Goal: Task Accomplishment & Management: Manage account settings

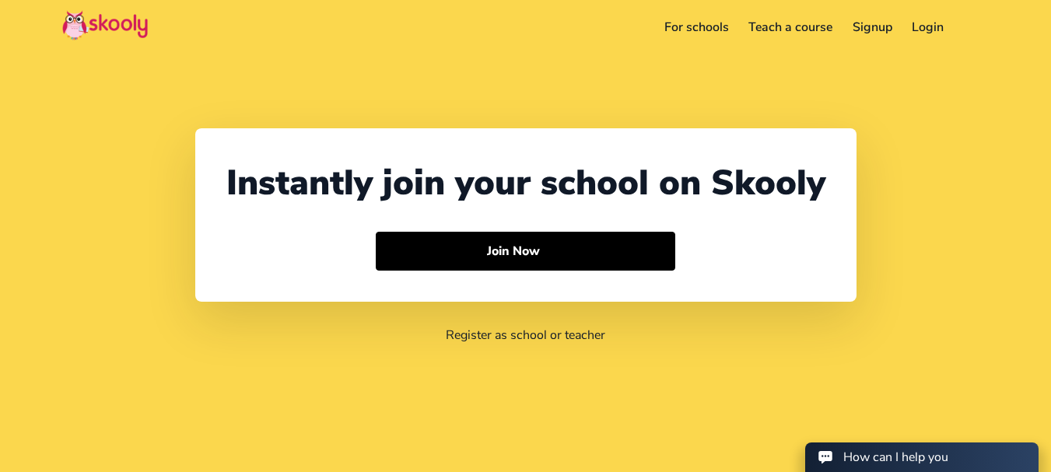
click at [925, 22] on link "Login" at bounding box center [929, 27] width 52 height 25
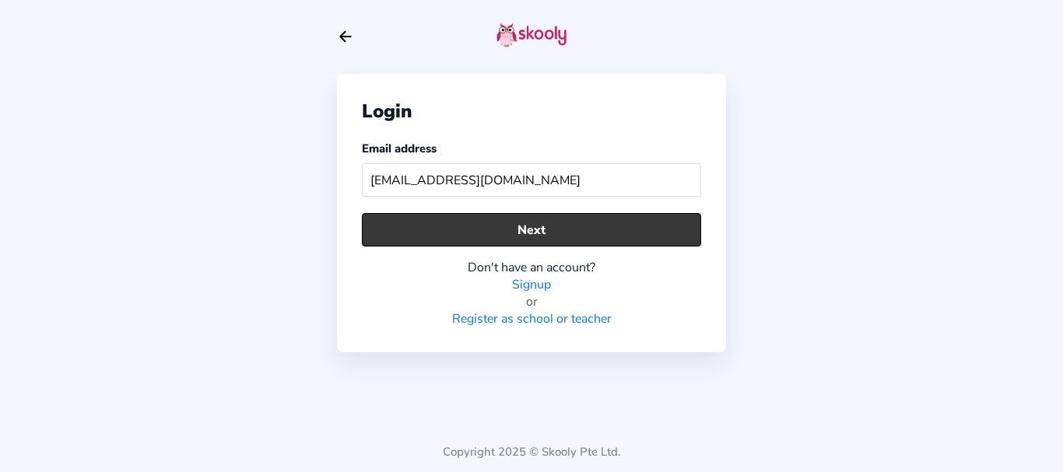
type input "[EMAIL_ADDRESS][DOMAIN_NAME]"
click at [508, 216] on button "Next" at bounding box center [531, 229] width 339 height 33
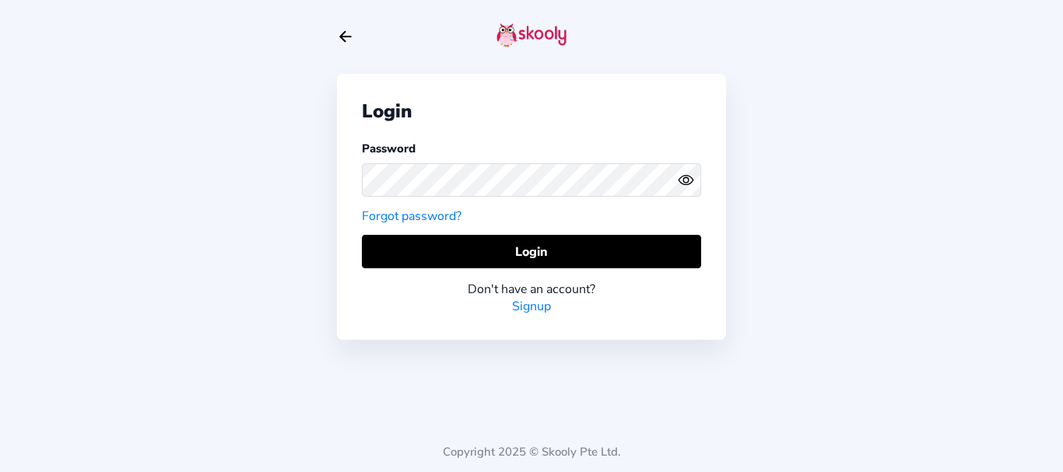
click at [342, 28] on icon "Arrow Back" at bounding box center [345, 36] width 17 height 17
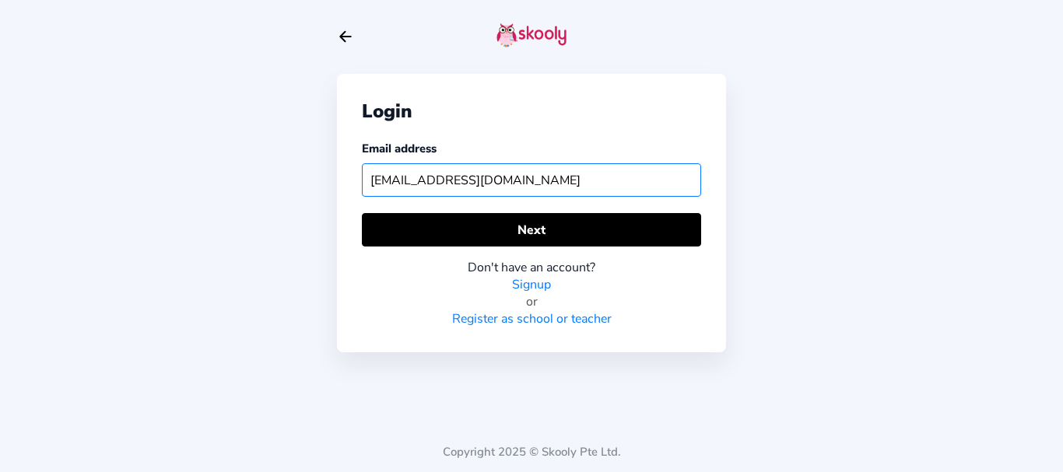
click at [442, 163] on input "[EMAIL_ADDRESS][DOMAIN_NAME]" at bounding box center [531, 179] width 339 height 33
type input "[EMAIL_ADDRESS][DOMAIN_NAME]"
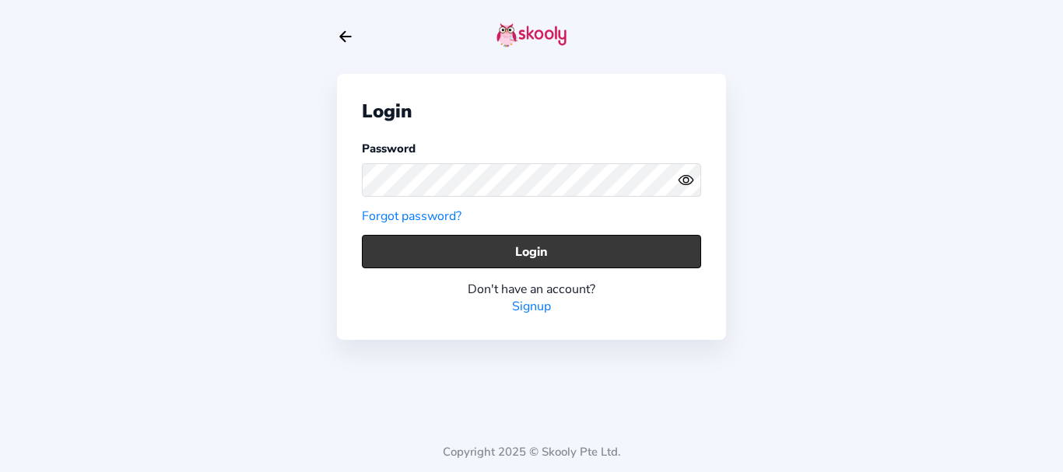
click at [426, 254] on button "Login" at bounding box center [531, 251] width 339 height 33
